Goal: Task Accomplishment & Management: Complete application form

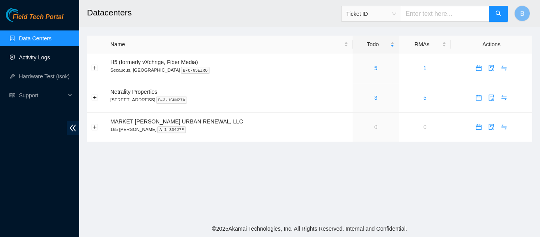
click at [47, 56] on link "Activity Logs" at bounding box center [34, 57] width 31 height 6
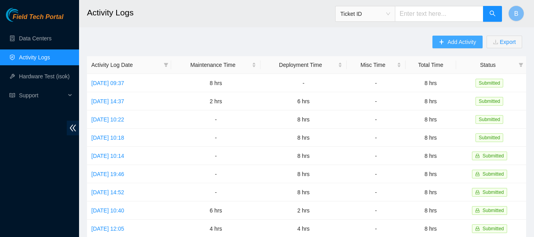
click at [459, 40] on span "Add Activity" at bounding box center [462, 42] width 28 height 9
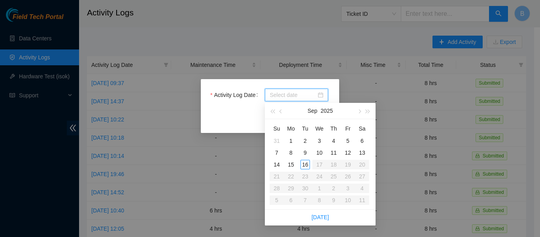
click at [297, 96] on input "Activity Log Date" at bounding box center [293, 95] width 47 height 9
type input "2025-09-11"
type input "2025-09-15"
click at [290, 166] on div "15" at bounding box center [290, 164] width 9 height 9
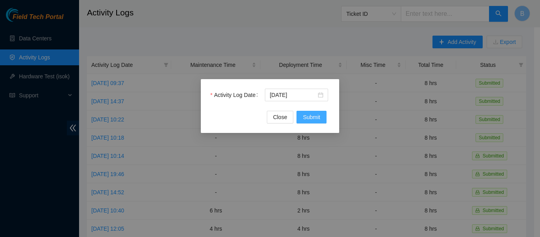
click at [313, 115] on span "Submit" at bounding box center [311, 117] width 17 height 9
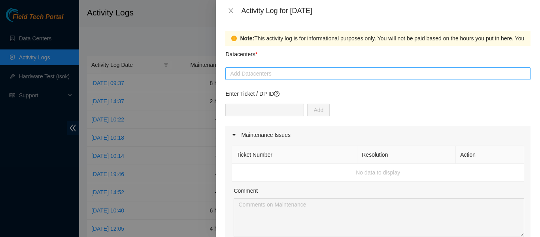
click at [309, 75] on div at bounding box center [377, 73] width 301 height 9
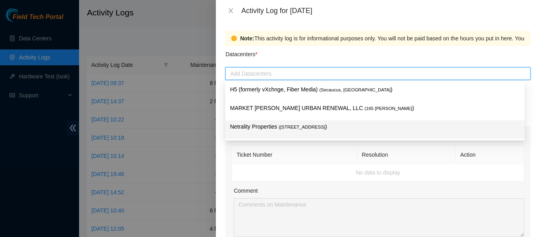
click at [317, 130] on p "Netrality Properties ( 401 N. Broad (Philadelphia) )" at bounding box center [375, 126] width 290 height 9
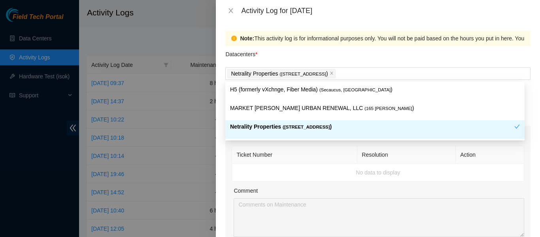
click at [310, 143] on div "Maintenance Issues" at bounding box center [377, 135] width 305 height 18
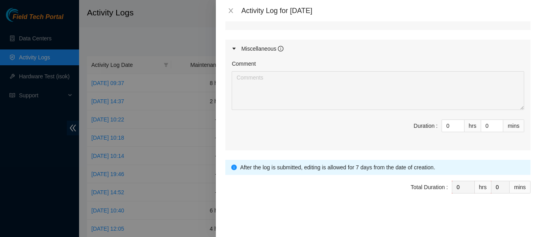
scroll to position [277, 0]
click at [444, 123] on input "0" at bounding box center [453, 126] width 22 height 12
type input "8"
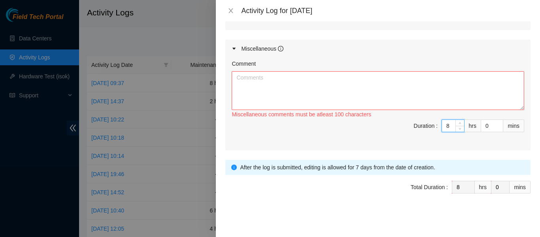
type input "8"
click at [329, 113] on div "Miscellaneous comments must be atleast 100 characters" at bounding box center [378, 114] width 293 height 9
click at [315, 84] on textarea "Comment" at bounding box center [378, 90] width 293 height 39
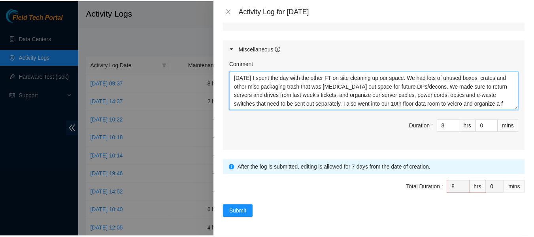
scroll to position [6, 0]
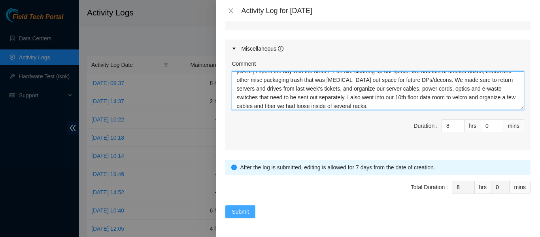
type textarea "Today I spent the day with the other FT on site cleaning up our space. We had l…"
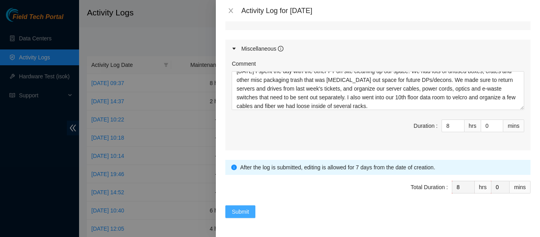
click at [243, 210] on span "Submit" at bounding box center [240, 211] width 17 height 9
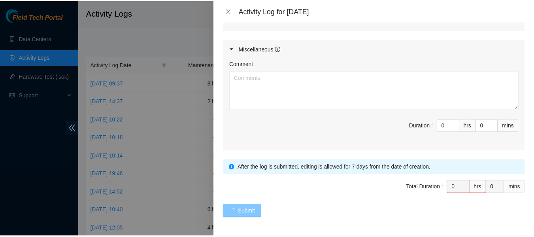
scroll to position [0, 0]
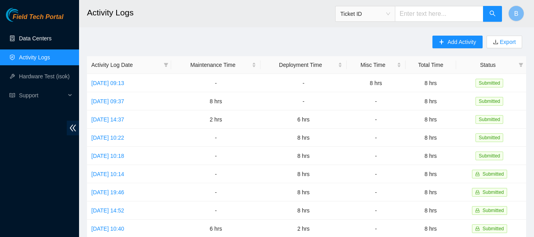
click at [34, 40] on link "Data Centers" at bounding box center [35, 38] width 32 height 6
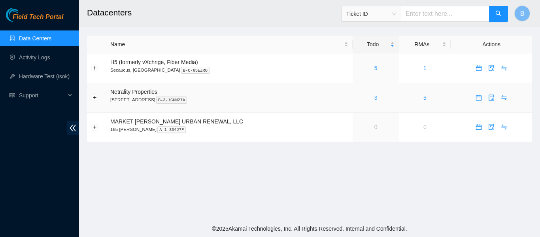
click at [374, 96] on link "3" at bounding box center [375, 98] width 3 height 6
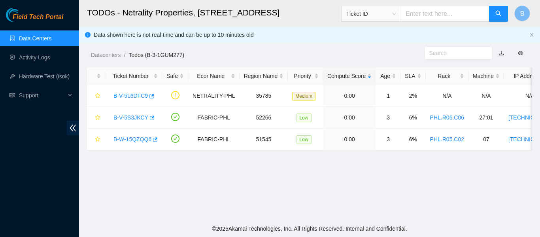
click at [36, 41] on link "Data Centers" at bounding box center [35, 38] width 32 height 6
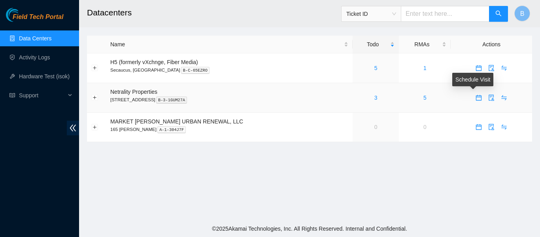
click at [476, 97] on icon "calendar" at bounding box center [479, 98] width 6 height 6
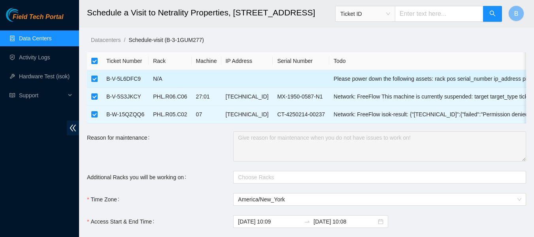
click at [93, 79] on input "checkbox" at bounding box center [94, 79] width 6 height 6
checkbox input "false"
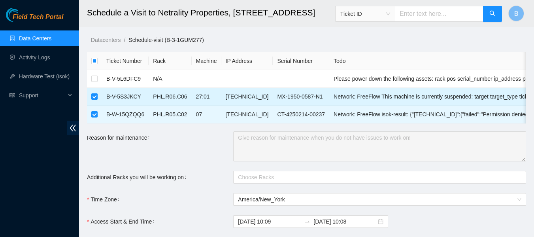
click at [93, 97] on input "checkbox" at bounding box center [94, 96] width 6 height 6
checkbox input "false"
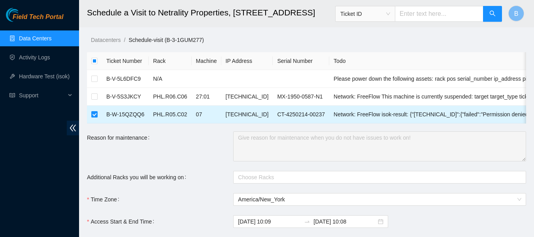
click at [93, 116] on input "checkbox" at bounding box center [94, 114] width 6 height 6
checkbox input "false"
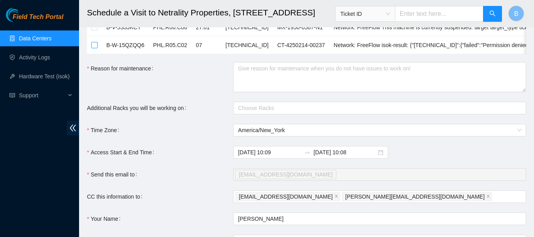
scroll to position [73, 0]
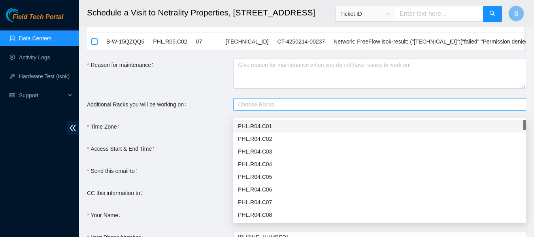
click at [272, 107] on div at bounding box center [375, 104] width 281 height 9
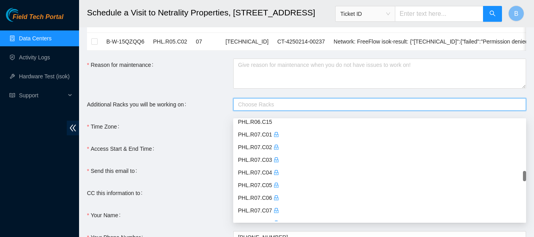
scroll to position [561, 0]
click at [262, 186] on div "PHL.R07.C05" at bounding box center [380, 185] width 284 height 9
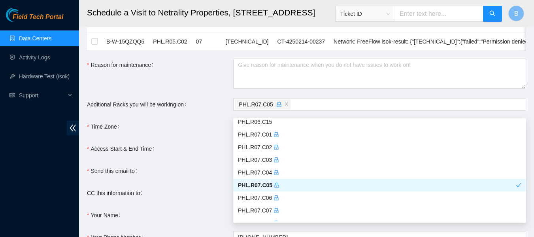
click at [204, 144] on form "Ticket Number Rack Machine IP Address Serial Number Todo B-V-5L6DFC9 N/A Please…" at bounding box center [306, 133] width 439 height 308
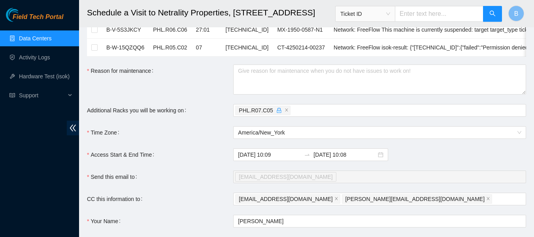
scroll to position [66, 0]
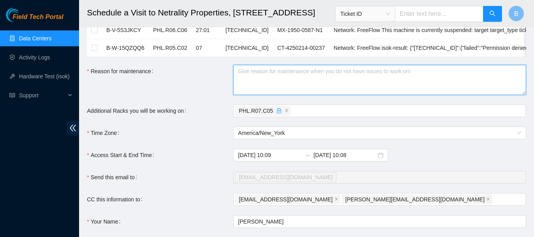
click at [277, 82] on textarea "Reason for maintenance" at bounding box center [379, 80] width 293 height 30
type textarea "Troubleshooting with NIE, Sal Arena"
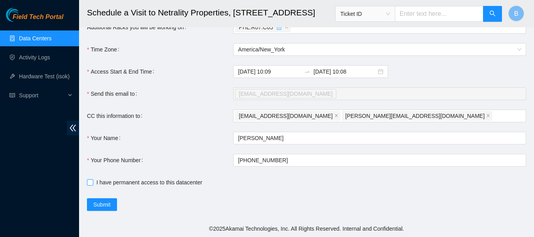
click at [88, 182] on input "I have permanent access to this datacenter" at bounding box center [90, 182] width 6 height 6
checkbox input "true"
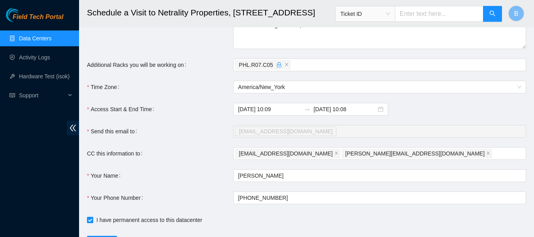
scroll to position [112, 0]
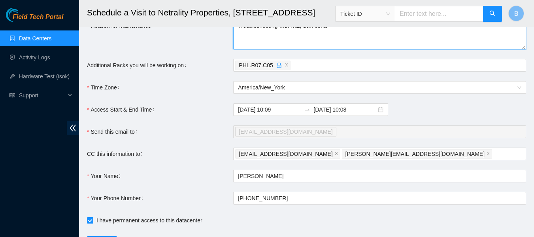
click at [278, 32] on textarea "Troubleshooting with NIE, Sal Arena" at bounding box center [379, 34] width 293 height 30
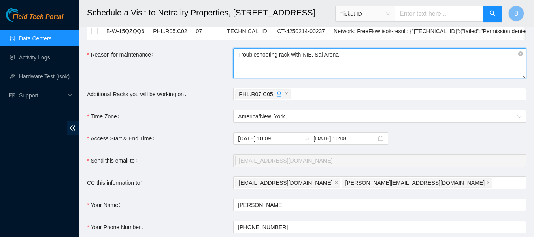
scroll to position [156, 0]
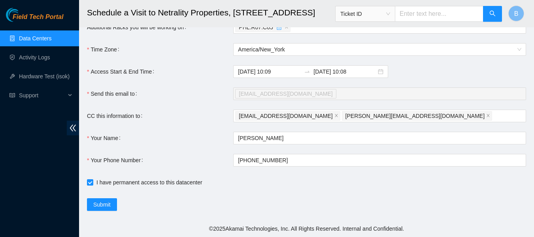
type textarea "Troubleshooting rack with NIE, Sal Arena"
click at [112, 203] on button "Submit" at bounding box center [102, 204] width 30 height 13
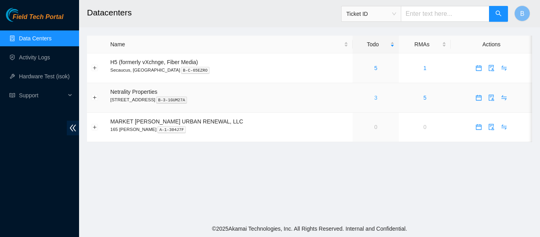
click at [374, 97] on link "3" at bounding box center [375, 98] width 3 height 6
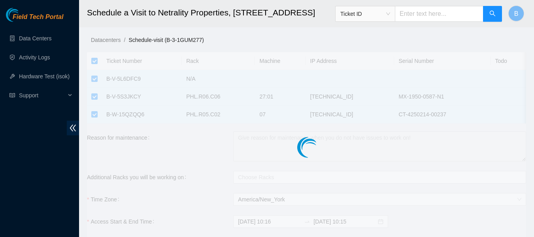
click at [94, 62] on div at bounding box center [306, 131] width 439 height 158
click at [100, 18] on h2 "Schedule a Visit to Netrality Properties, 401 N. Broad (Philadelphia)" at bounding box center [268, 12] width 363 height 25
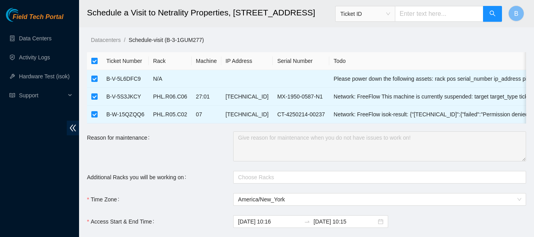
click at [95, 61] on input "checkbox" at bounding box center [94, 61] width 6 height 6
checkbox input "false"
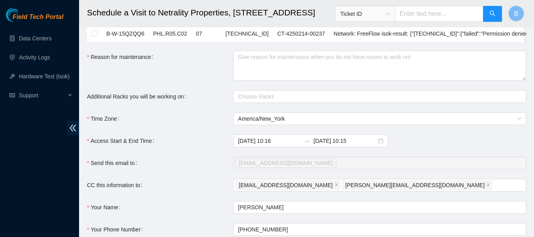
scroll to position [81, 0]
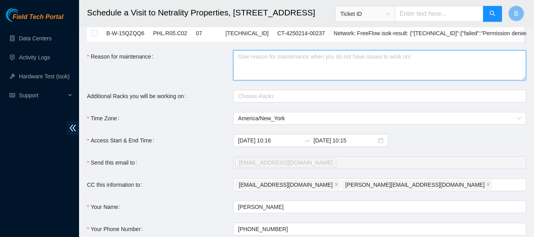
click at [280, 69] on textarea "Reason for maintenance" at bounding box center [379, 65] width 293 height 30
type textarea "W"
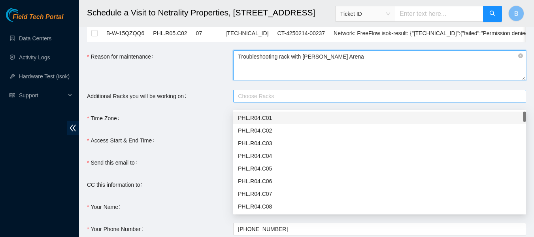
click at [275, 101] on div at bounding box center [375, 95] width 281 height 9
type textarea "Troubleshooting rack with NIE Sal Arena"
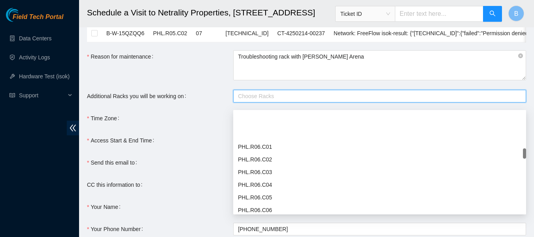
scroll to position [385, 0]
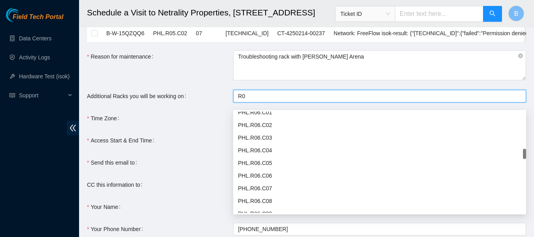
type input "R07"
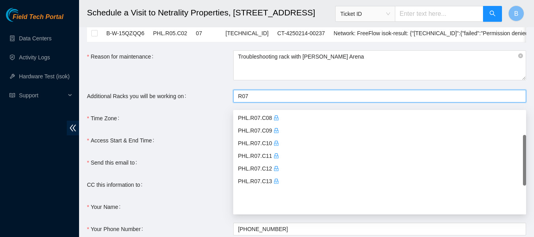
scroll to position [41, 0]
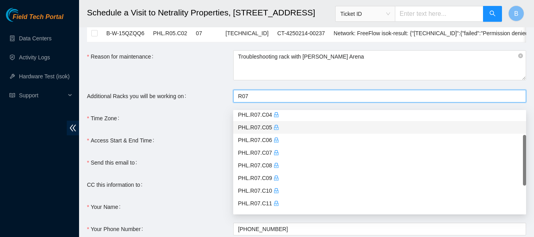
click at [259, 125] on div "PHL.R07.C05" at bounding box center [380, 127] width 284 height 9
click at [204, 144] on div "Access Start & End Time" at bounding box center [160, 140] width 146 height 13
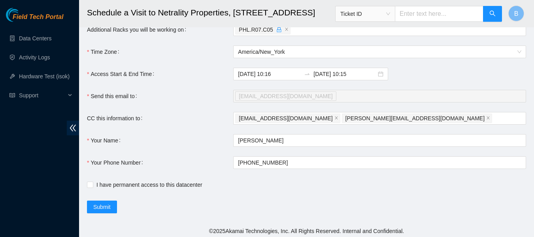
scroll to position [156, 0]
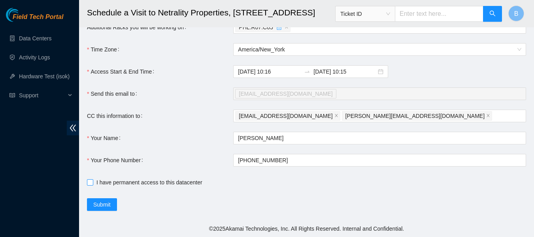
click at [88, 182] on input "I have permanent access to this datacenter" at bounding box center [90, 182] width 6 height 6
checkbox input "true"
click at [106, 205] on span "Submit" at bounding box center [101, 204] width 17 height 9
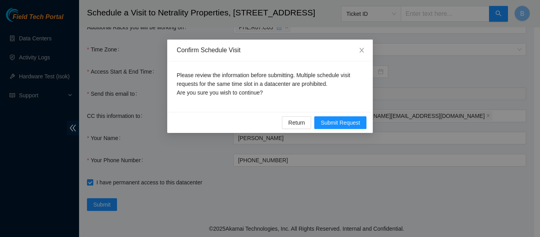
click at [299, 115] on div "Return Submit Request" at bounding box center [270, 122] width 206 height 21
click at [290, 127] on span "Return" at bounding box center [296, 122] width 17 height 9
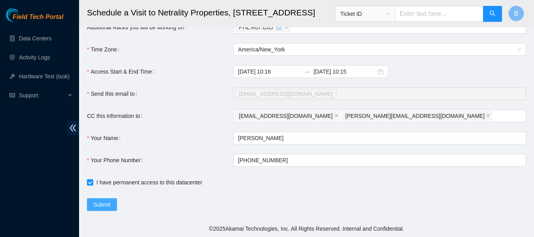
click at [105, 202] on span "Submit" at bounding box center [101, 204] width 17 height 9
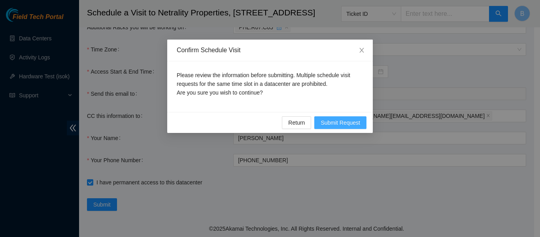
click at [346, 120] on span "Submit Request" at bounding box center [341, 122] width 40 height 9
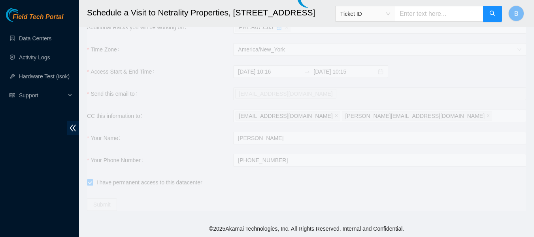
type input "2025-09-16 10:17"
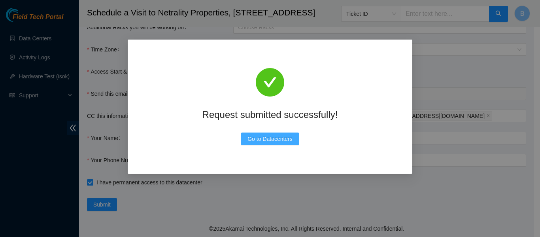
click at [267, 140] on span "Go to Datacenters" at bounding box center [270, 138] width 45 height 9
